Goal: Find specific page/section: Find specific page/section

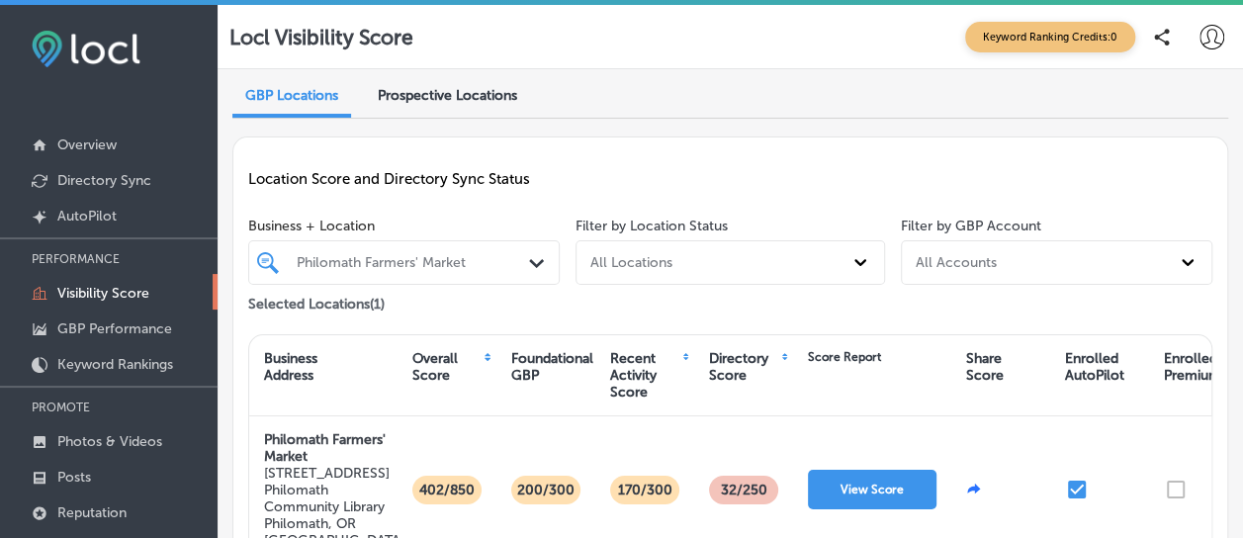
click at [120, 326] on p "GBP Performance" at bounding box center [114, 328] width 115 height 17
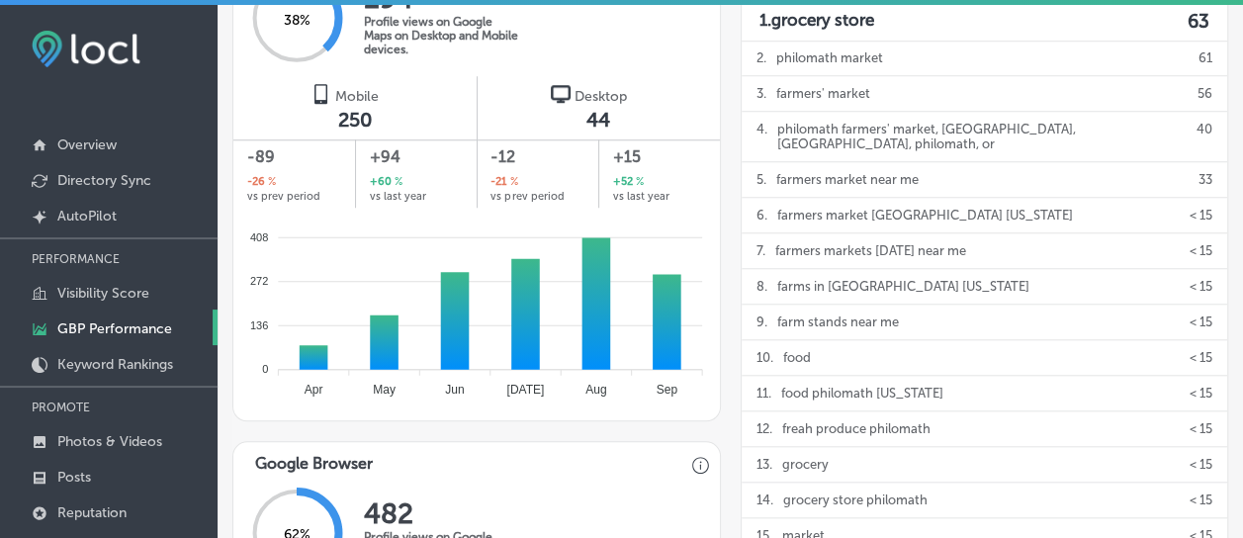
scroll to position [593, 0]
